Goal: Task Accomplishment & Management: Use online tool/utility

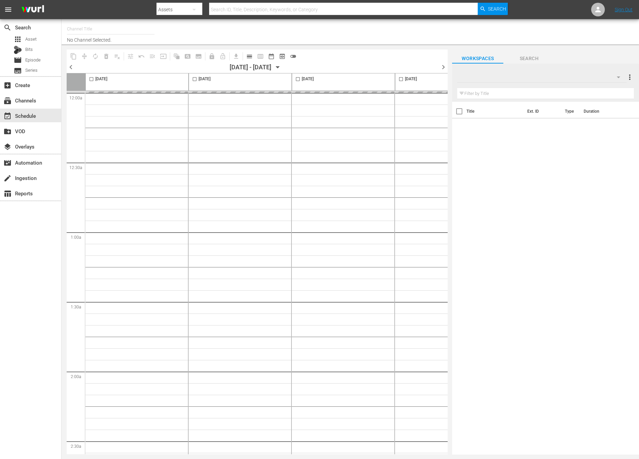
type input "NEW KPOP (617)"
